Goal: Task Accomplishment & Management: Use online tool/utility

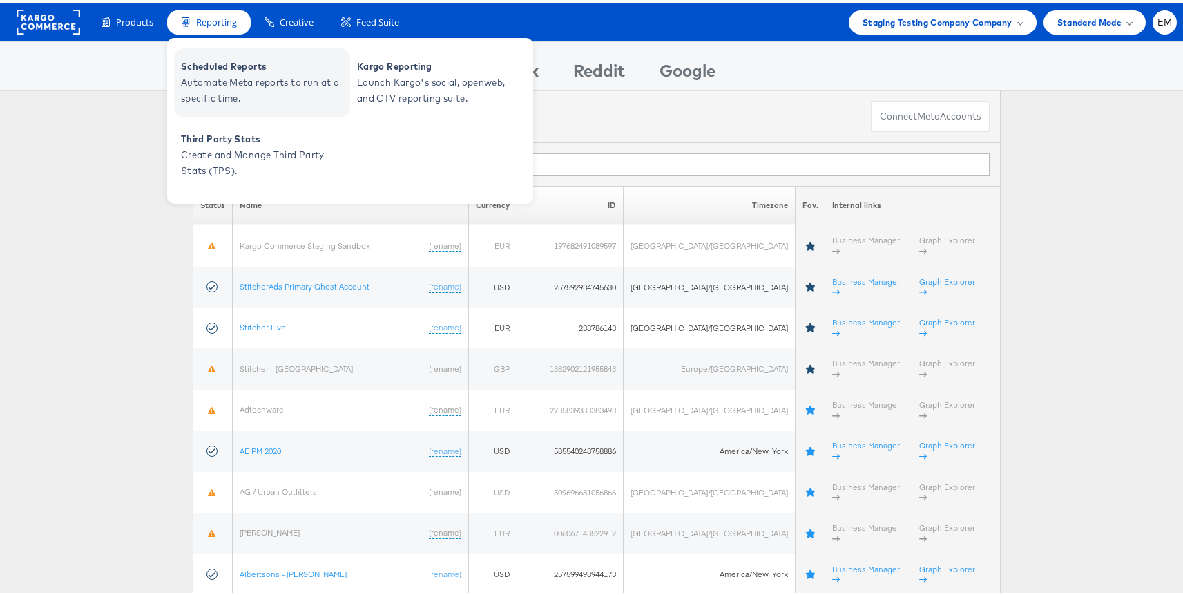
click at [225, 82] on span "Automate Meta reports to run at a specific time." at bounding box center [264, 88] width 166 height 32
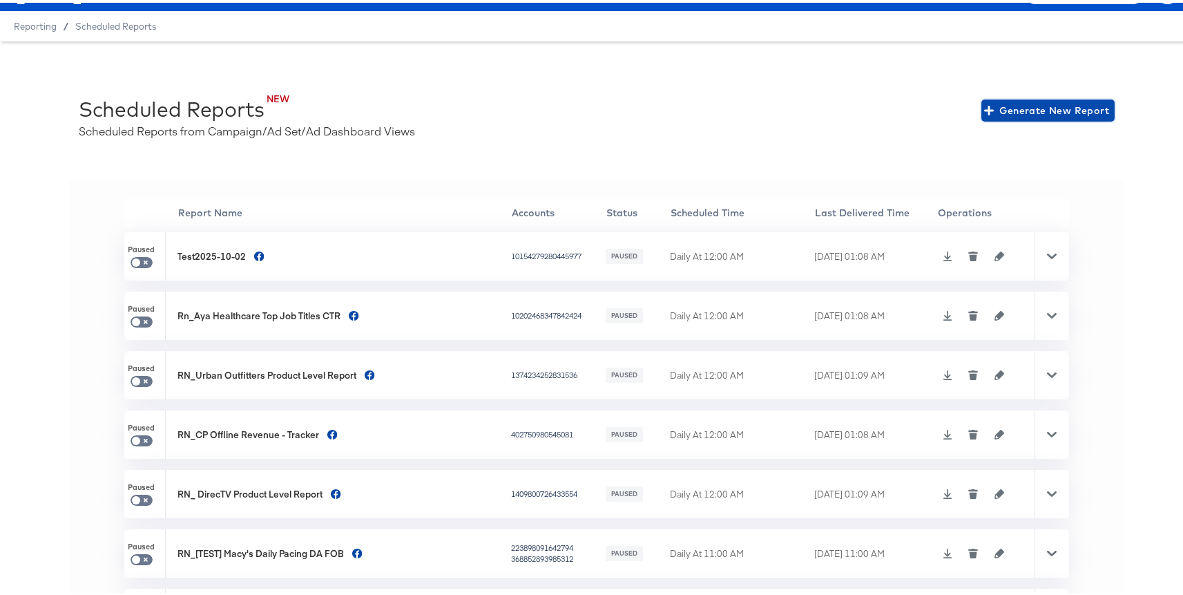
click at [1016, 108] on span "Generate New Report" at bounding box center [1048, 107] width 122 height 17
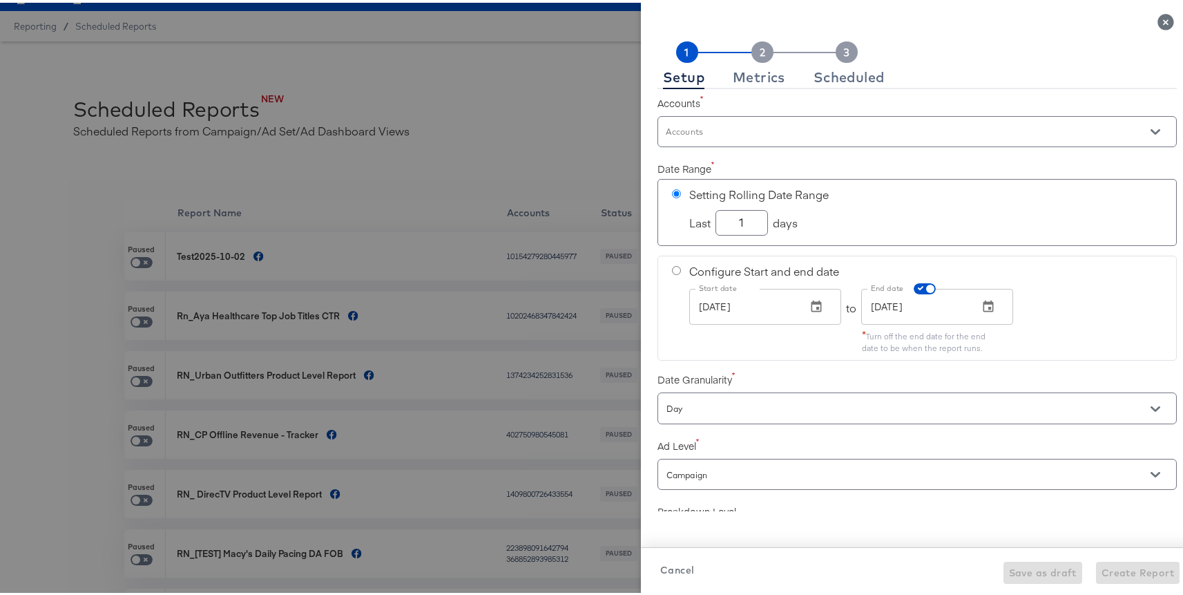
click at [685, 137] on input "Accounts" at bounding box center [898, 135] width 468 height 16
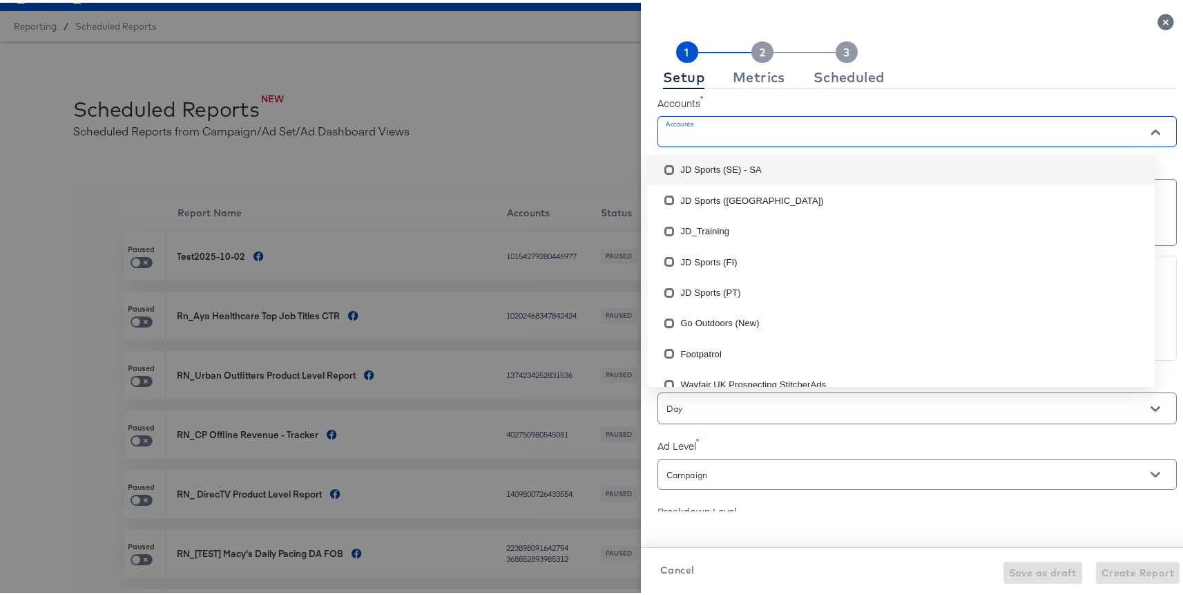
click at [687, 170] on li "JD Sports (SE) - SA" at bounding box center [901, 167] width 508 height 30
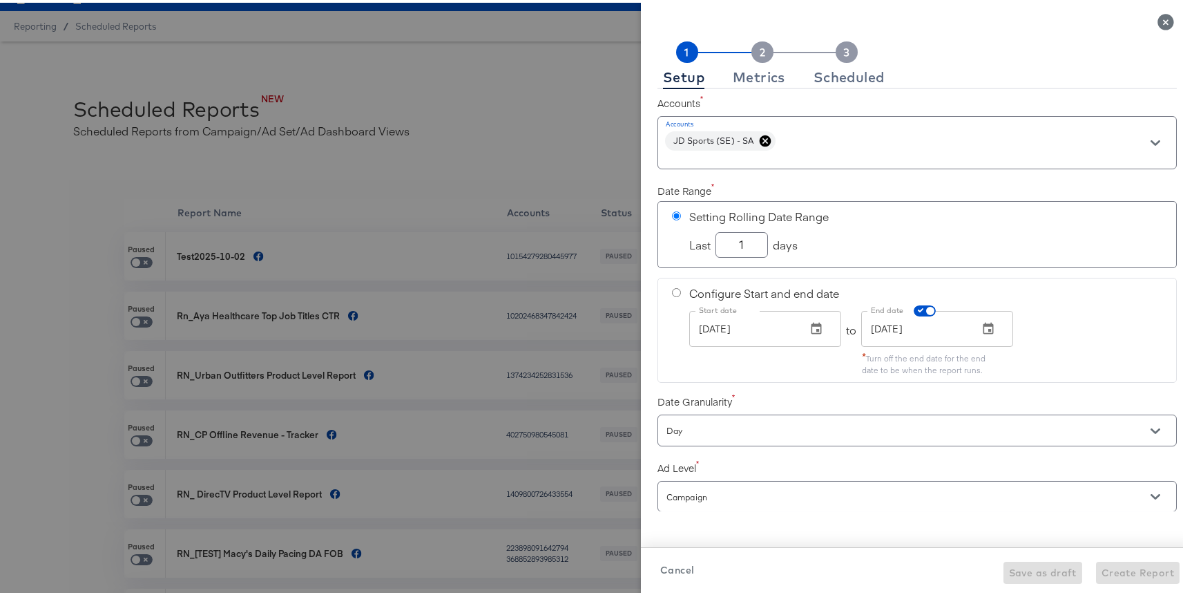
click at [745, 97] on label "Accounts" at bounding box center [917, 100] width 519 height 14
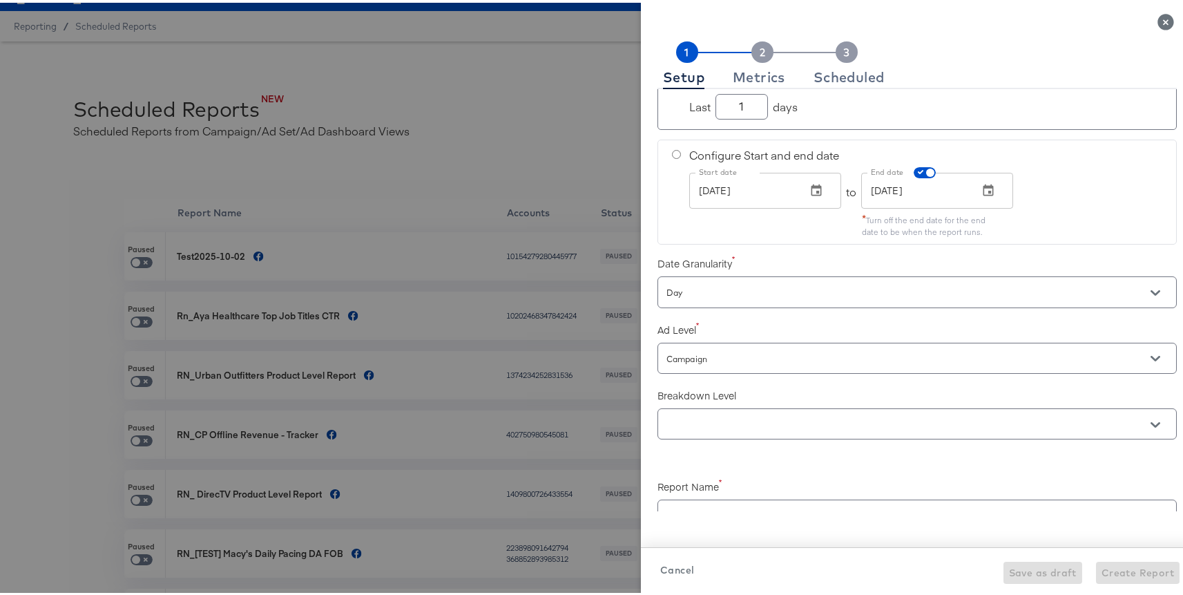
scroll to position [228, 0]
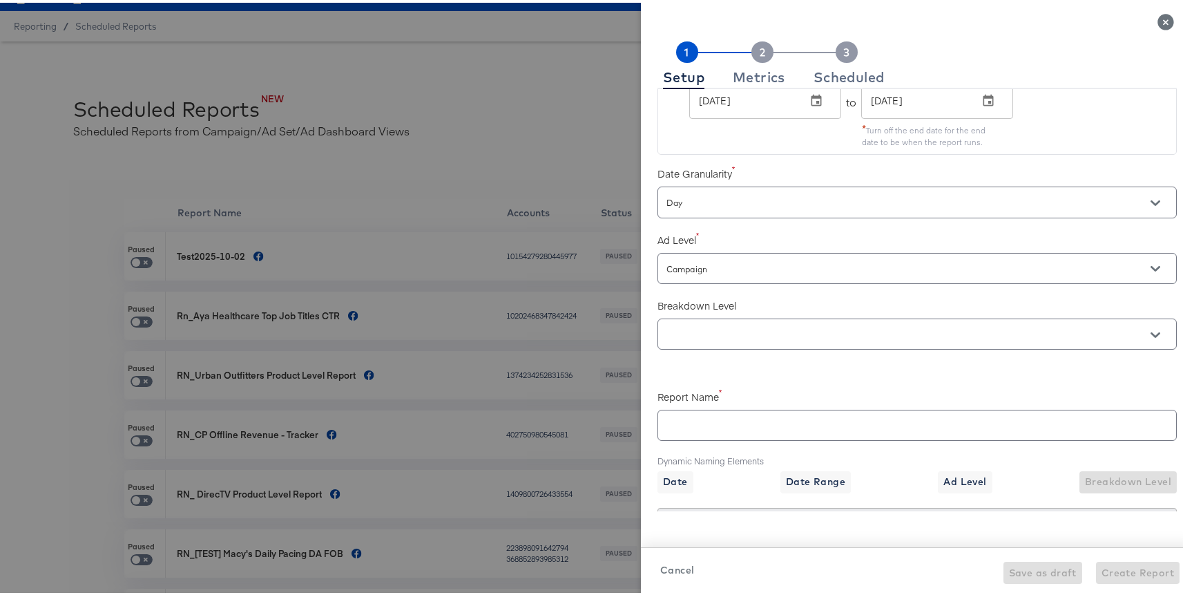
click at [689, 327] on input "text" at bounding box center [898, 332] width 468 height 16
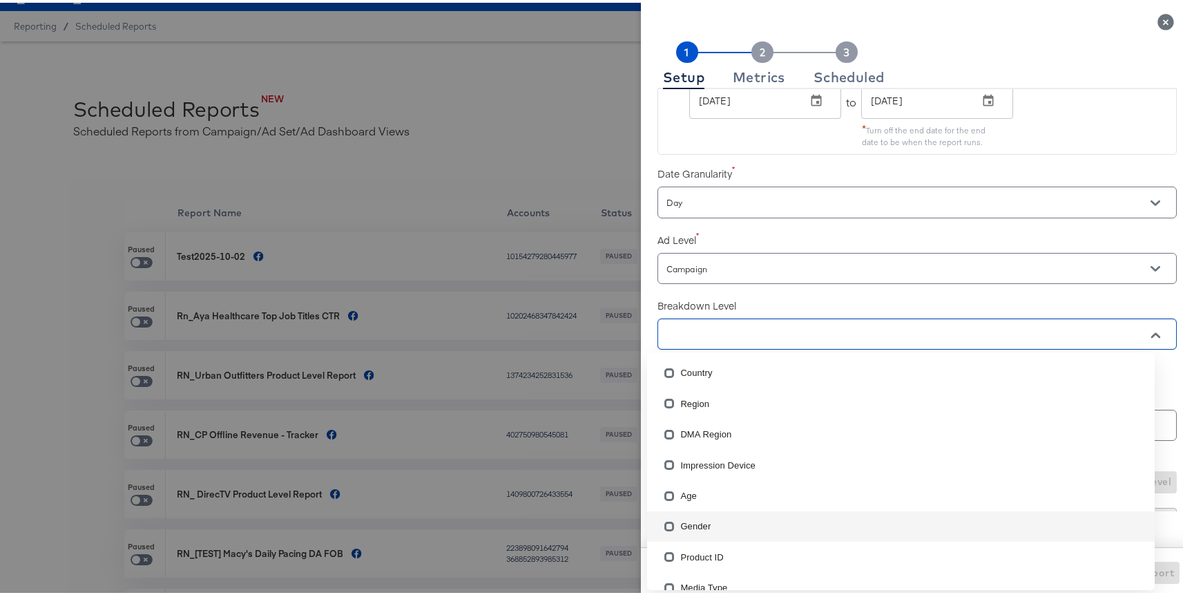
click at [702, 554] on li "Product ID" at bounding box center [901, 554] width 508 height 30
checkbox input "true"
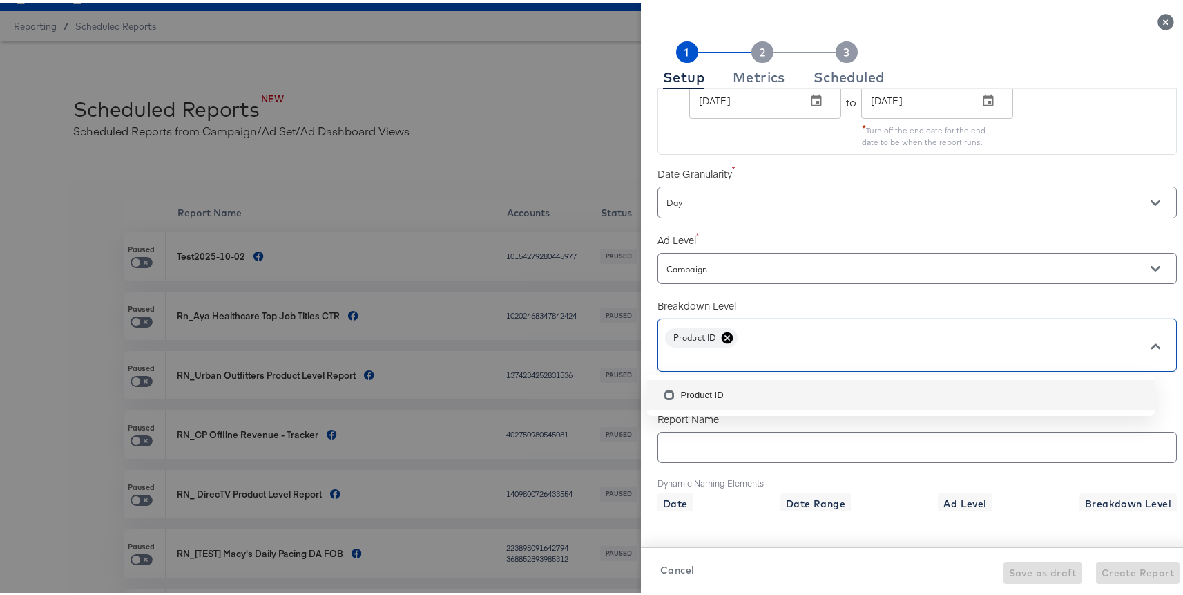
scroll to position [0, 0]
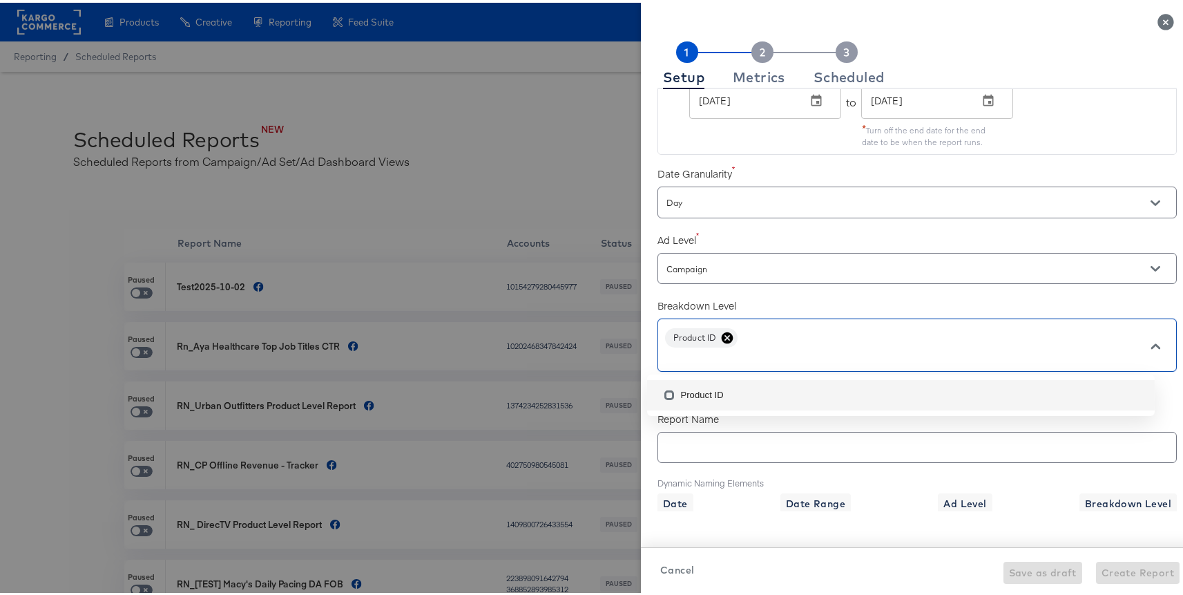
click at [763, 157] on div "Date Granularity Day" at bounding box center [917, 187] width 519 height 61
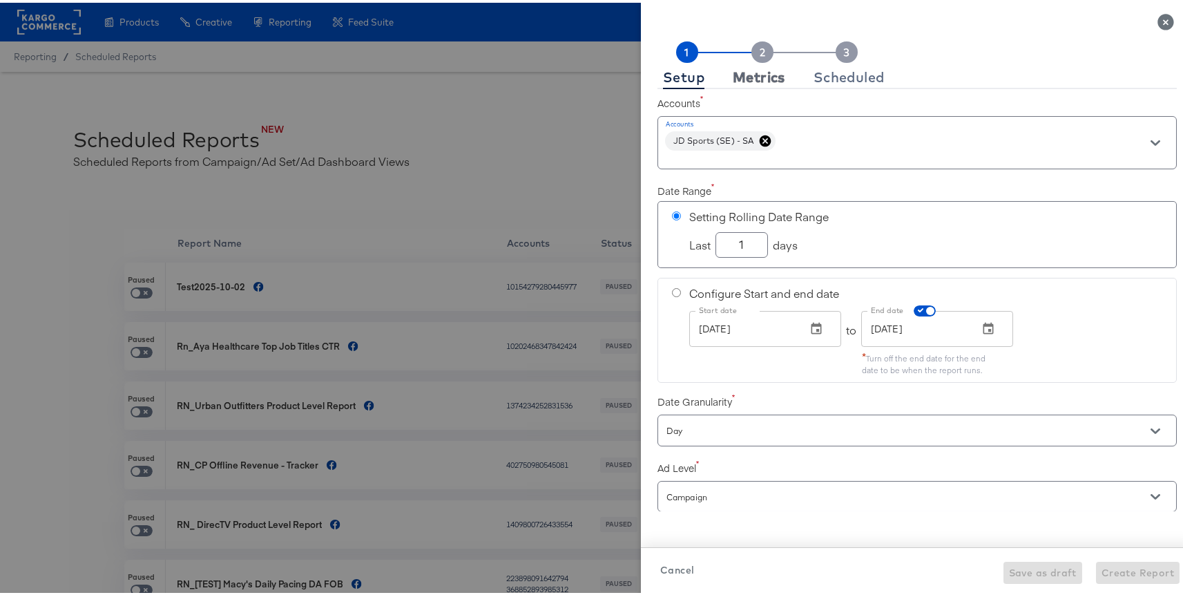
click at [752, 72] on div "Metrics" at bounding box center [759, 74] width 52 height 11
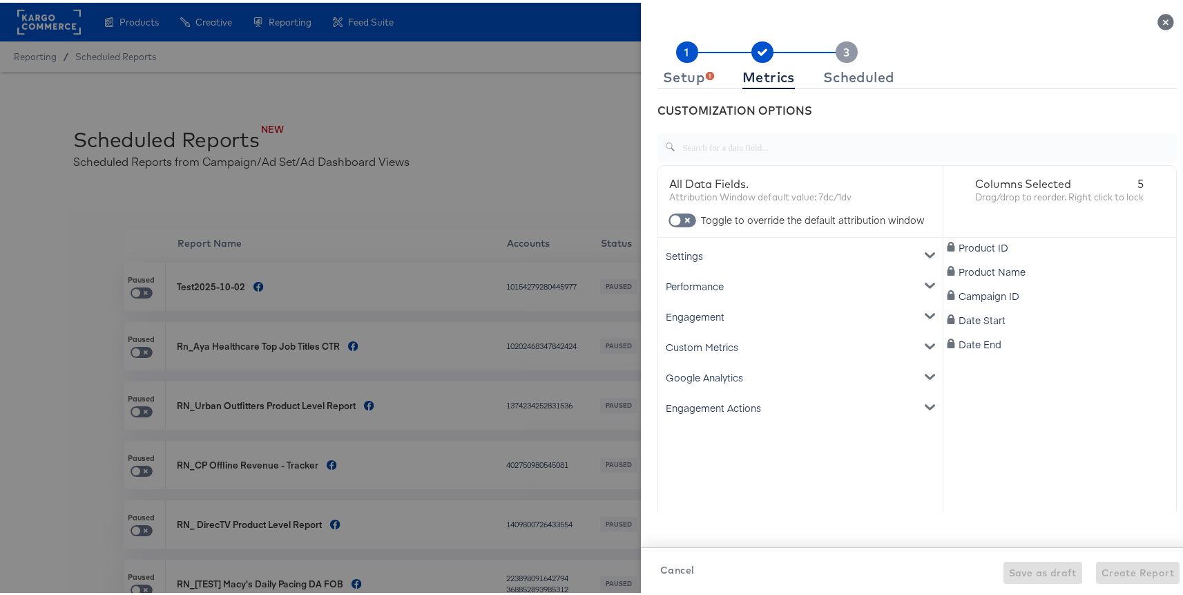
click at [705, 285] on div "Performance" at bounding box center [800, 283] width 279 height 30
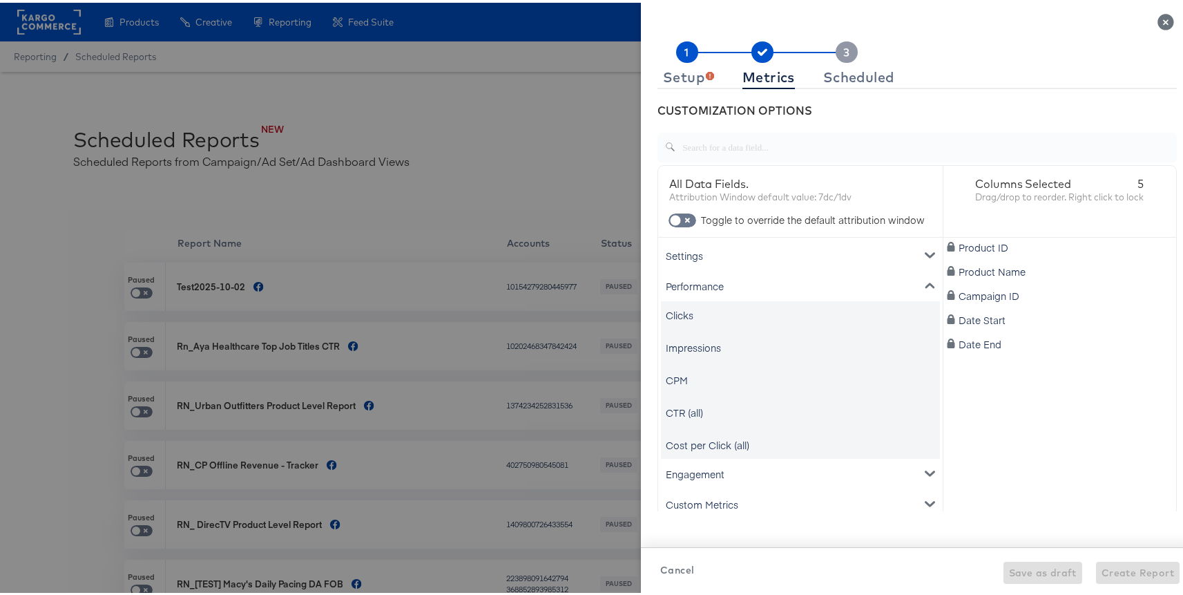
click at [711, 281] on div "Performance" at bounding box center [800, 283] width 279 height 30
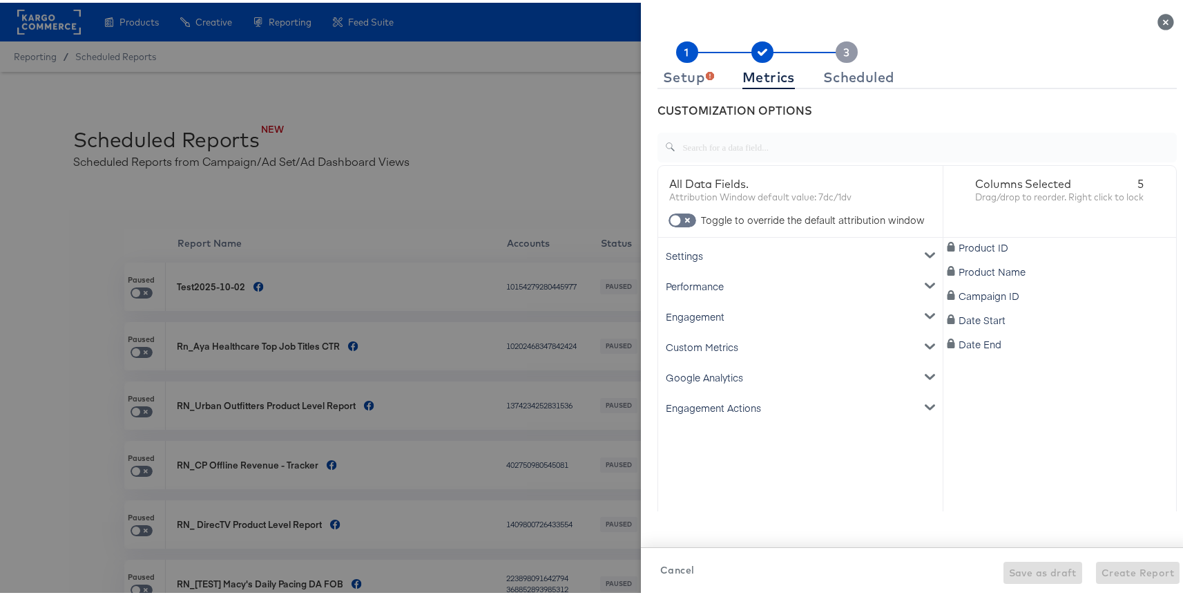
click at [698, 249] on div "Settings" at bounding box center [800, 253] width 279 height 30
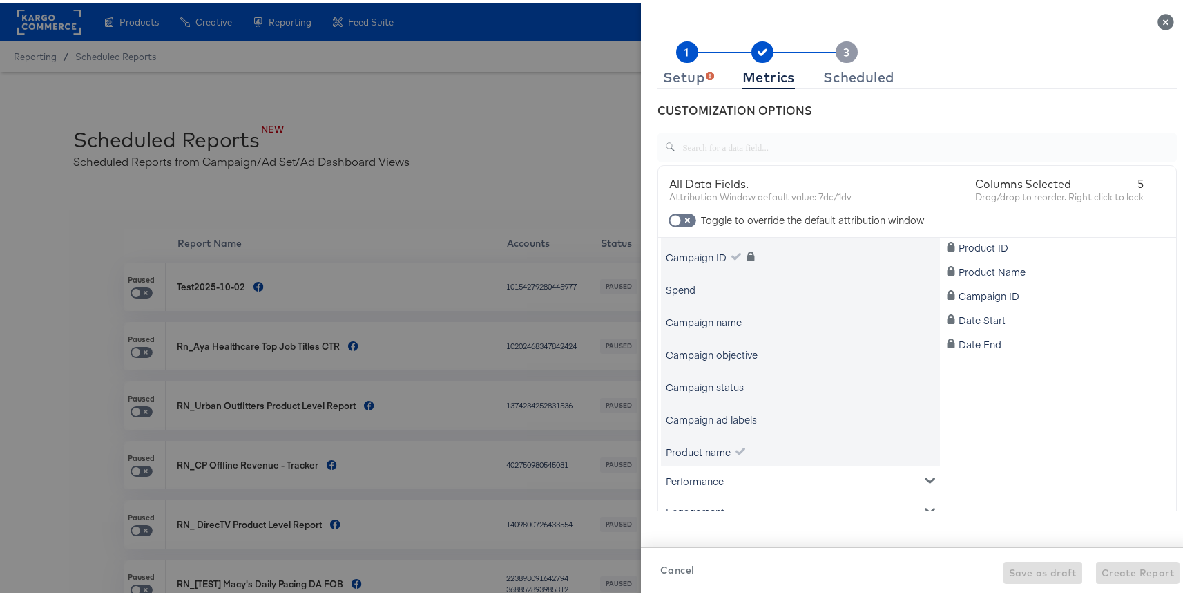
scroll to position [56, 0]
click at [699, 446] on div "Product name" at bounding box center [698, 453] width 65 height 14
click at [708, 446] on div "Product name" at bounding box center [698, 453] width 65 height 14
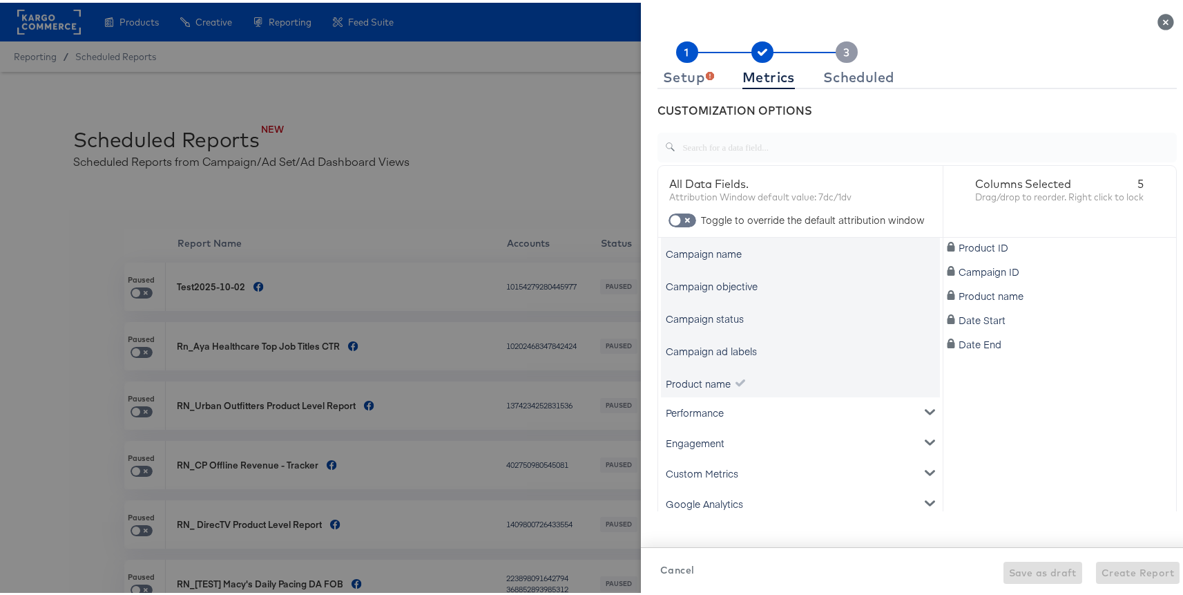
scroll to position [145, 0]
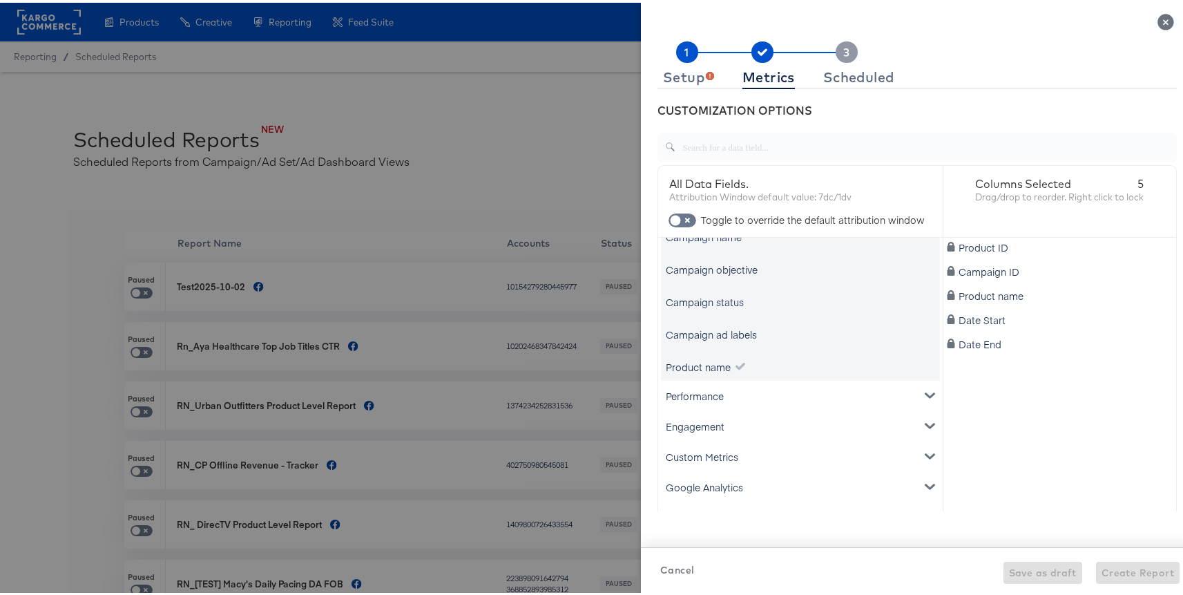
click at [615, 571] on div at bounding box center [597, 297] width 1194 height 595
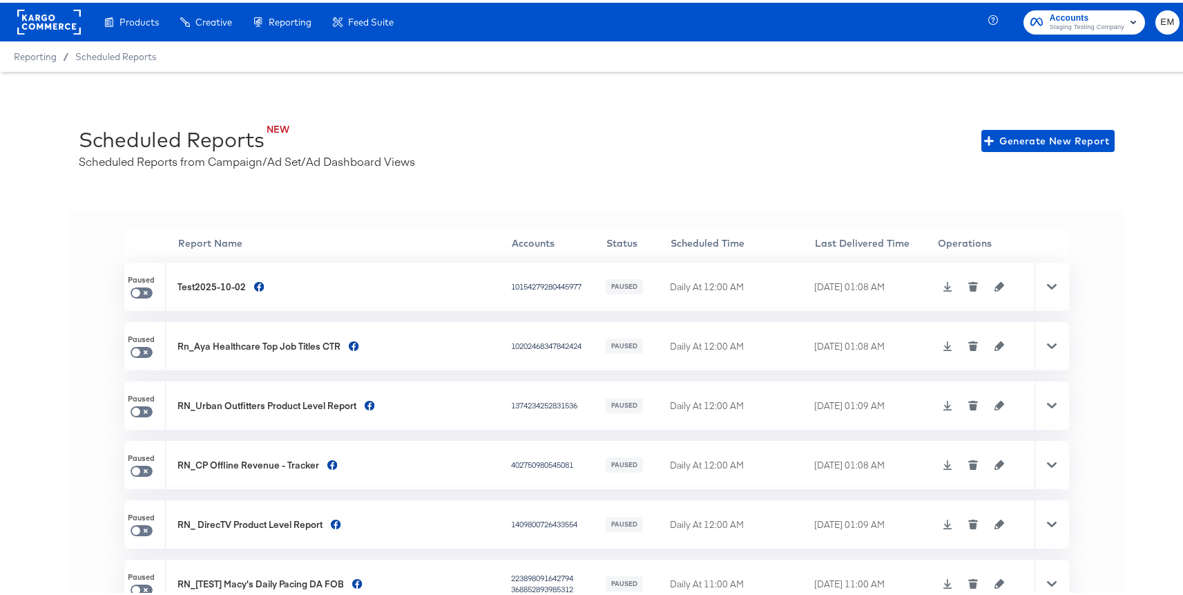
click at [670, 570] on td "Daily At 11:00 AM Daily At 12:00 PM" at bounding box center [742, 581] width 144 height 48
